Goal: Transaction & Acquisition: Download file/media

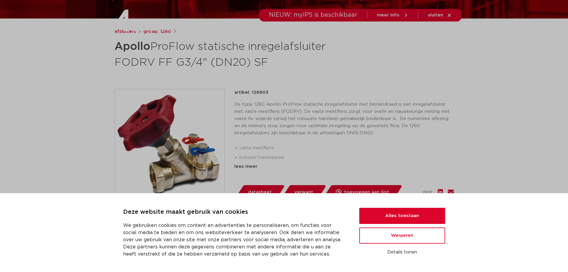
scroll to position [89, 0]
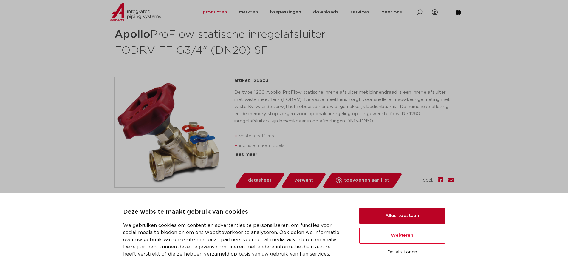
click at [380, 210] on button "Alles toestaan" at bounding box center [402, 216] width 86 height 16
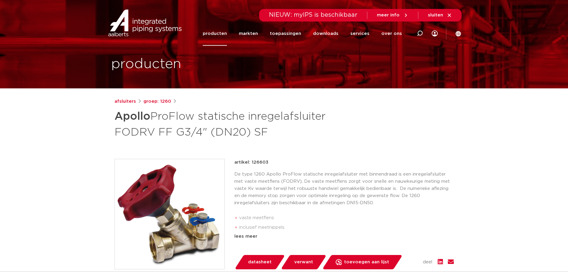
scroll to position [7, 0]
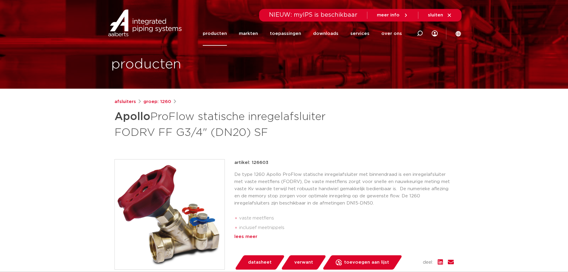
click at [239, 238] on div "lees meer" at bounding box center [344, 236] width 220 height 7
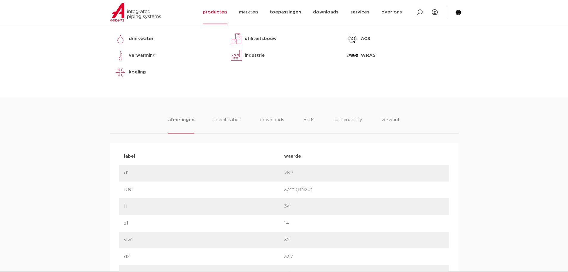
scroll to position [336, 0]
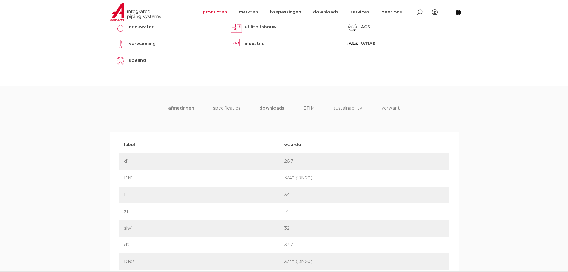
click at [276, 109] on li "downloads" at bounding box center [272, 113] width 25 height 17
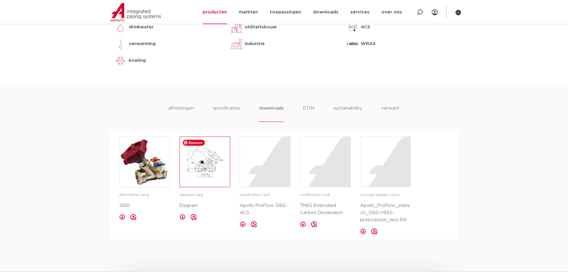
click at [206, 165] on img at bounding box center [205, 162] width 50 height 50
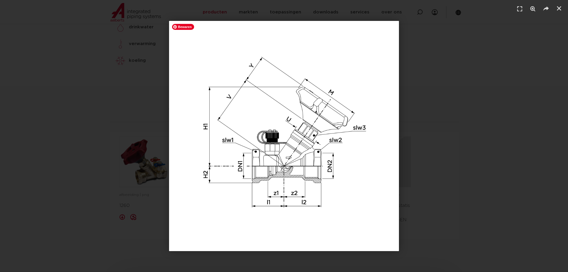
click at [309, 140] on img "1 / 1" at bounding box center [284, 136] width 230 height 230
click at [560, 7] on icon "Sluiten (Esc)" at bounding box center [559, 8] width 6 height 6
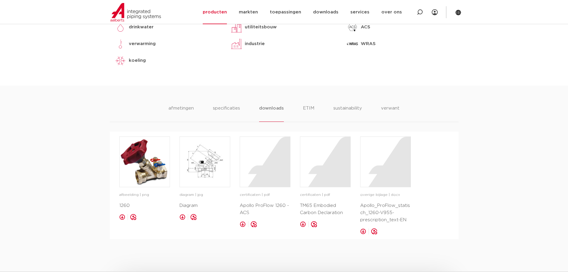
click at [475, 135] on div "afmetingen specificaties downloads ETIM sustainability verwant [GEOGRAPHIC_DATA…" at bounding box center [284, 162] width 568 height 153
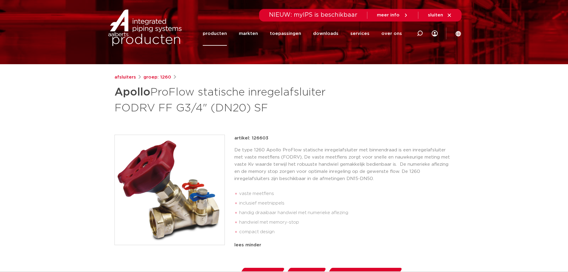
scroll to position [0, 0]
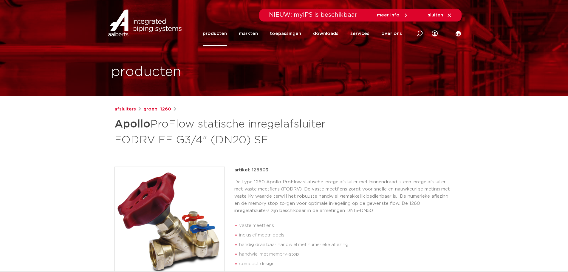
click at [402, 171] on div "artikel: 126603" at bounding box center [344, 169] width 220 height 7
click at [418, 155] on div "afsluiters groep: 1260 Apollo ProFlow statische inregelafsluiter FODRV FF G3/4"…" at bounding box center [284, 264] width 349 height 316
click at [399, 144] on div "afsluiters groep: 1260 Apollo ProFlow statische inregelafsluiter FODRV FF G3/4"…" at bounding box center [284, 127] width 339 height 42
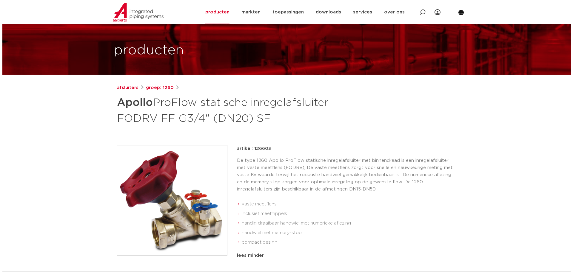
scroll to position [60, 0]
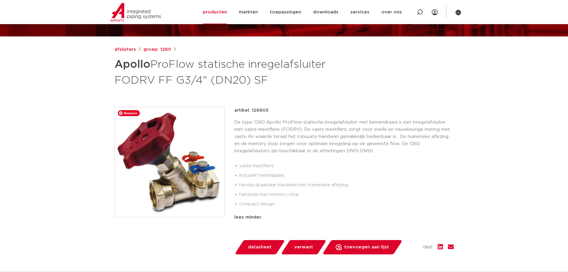
click at [171, 174] on img at bounding box center [170, 162] width 110 height 110
